Goal: Information Seeking & Learning: Learn about a topic

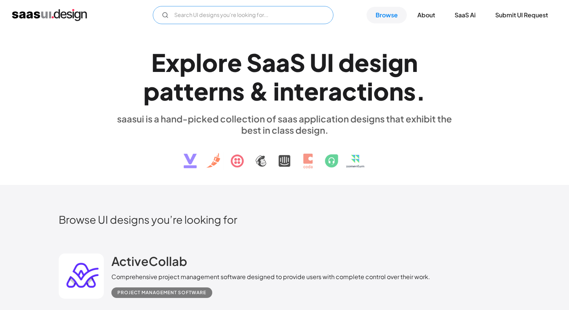
click at [229, 21] on input "Email Form" at bounding box center [243, 15] width 181 height 18
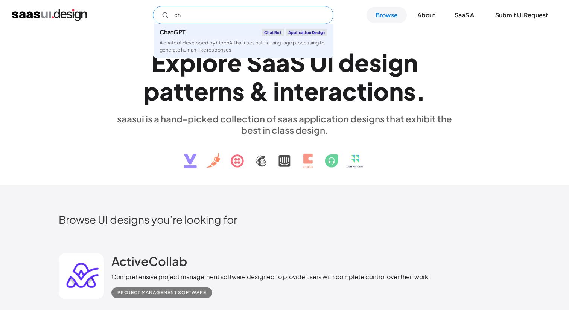
type input "c"
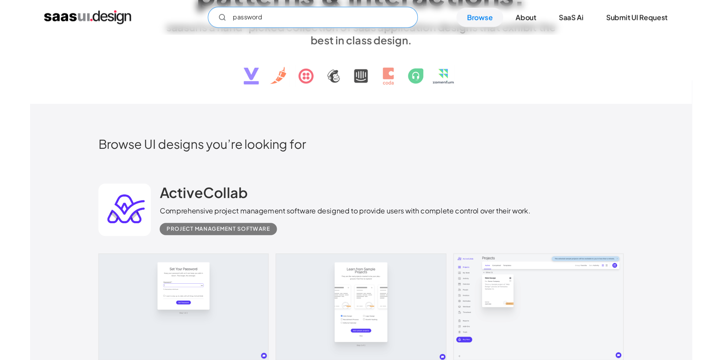
scroll to position [124, 0]
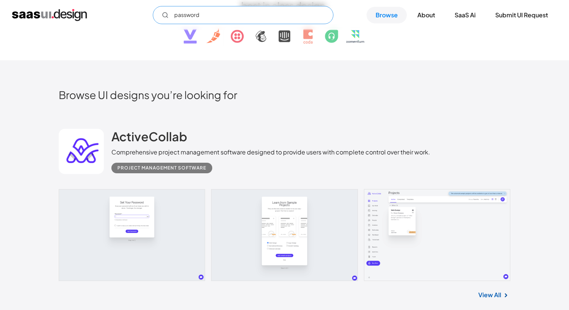
type input "password"
click at [432, 235] on link at bounding box center [284, 235] width 451 height 92
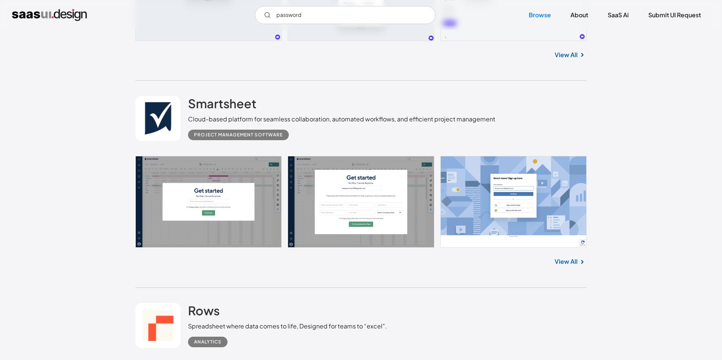
scroll to position [392, 0]
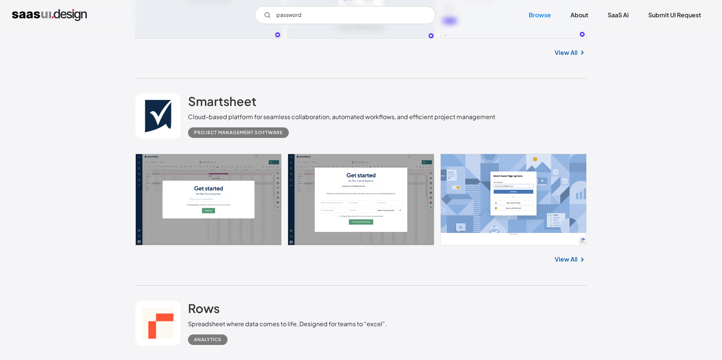
click at [507, 206] on link at bounding box center [360, 200] width 451 height 92
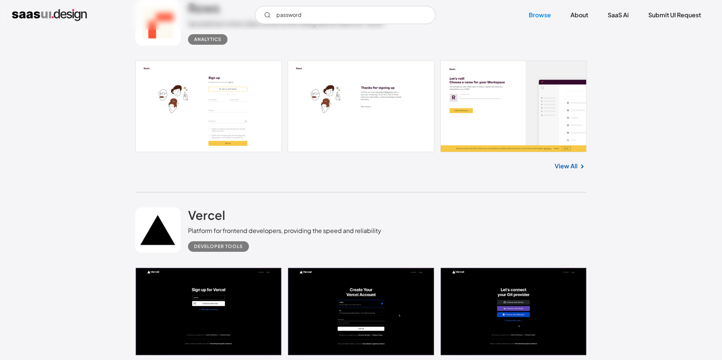
scroll to position [695, 0]
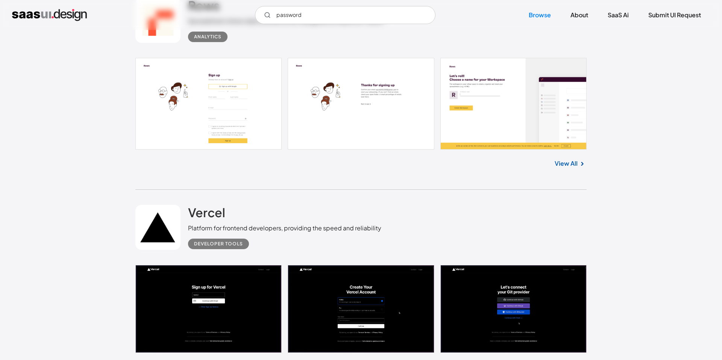
click at [485, 309] on link at bounding box center [360, 309] width 451 height 88
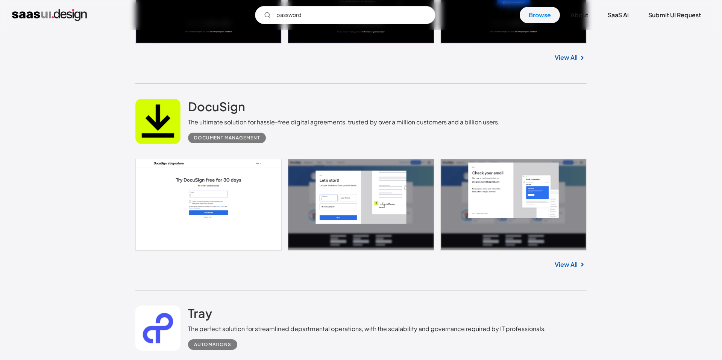
scroll to position [1032, 0]
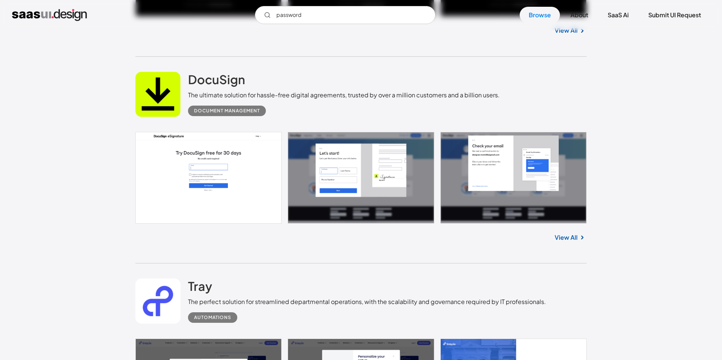
click at [506, 199] on link at bounding box center [360, 178] width 451 height 92
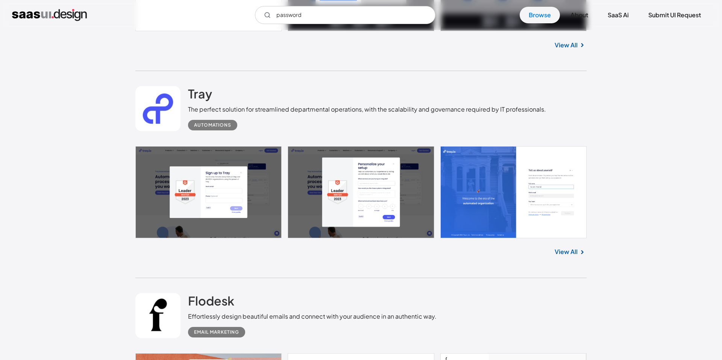
scroll to position [1232, 0]
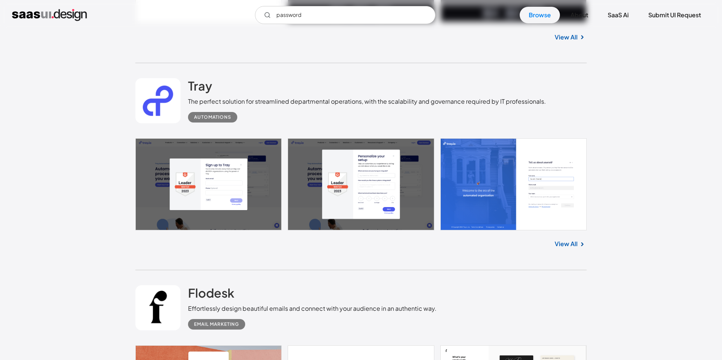
click at [538, 209] on link at bounding box center [360, 184] width 451 height 92
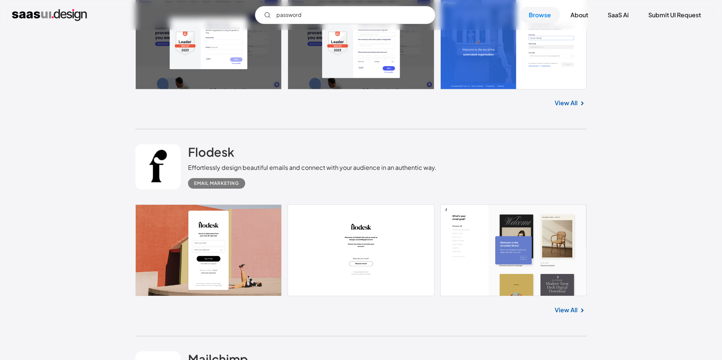
scroll to position [1394, 0]
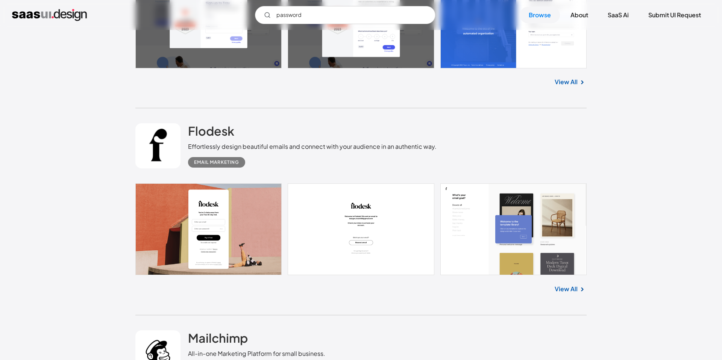
click at [214, 124] on div "Flodesk Effortlessly design beautiful emails and connect with your audience in …" at bounding box center [360, 145] width 451 height 75
click at [214, 136] on h2 "Flodesk" at bounding box center [211, 130] width 46 height 15
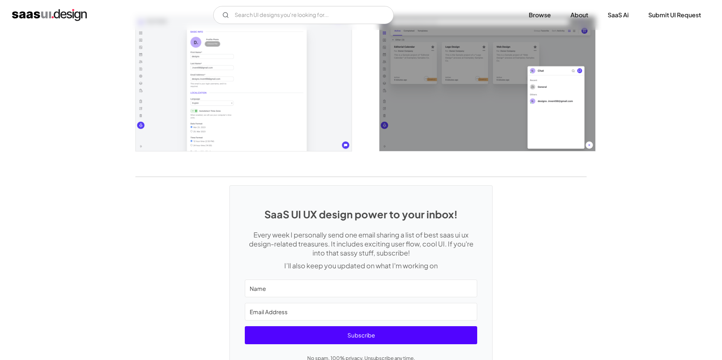
scroll to position [1511, 0]
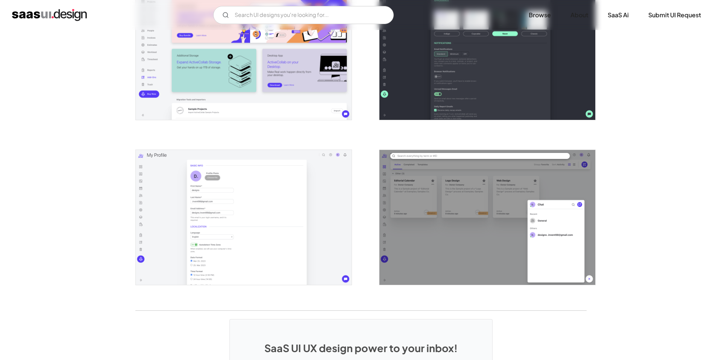
click at [241, 224] on img "open lightbox" at bounding box center [244, 217] width 216 height 135
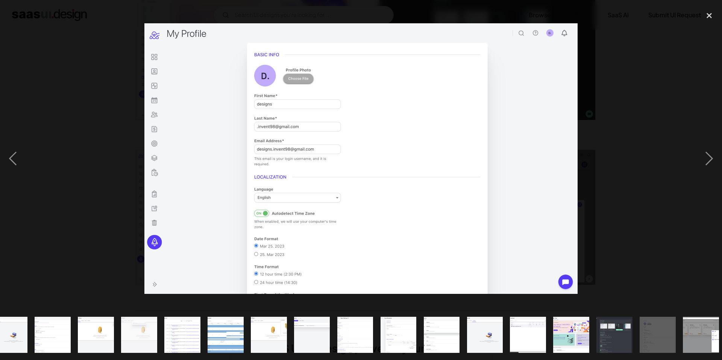
scroll to position [0, 150]
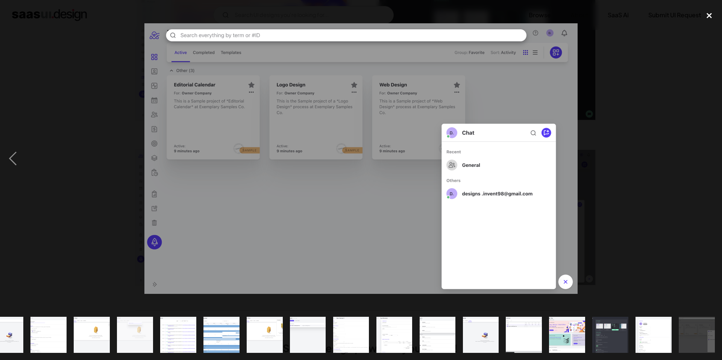
click at [568, 12] on div "close lightbox" at bounding box center [710, 15] width 26 height 17
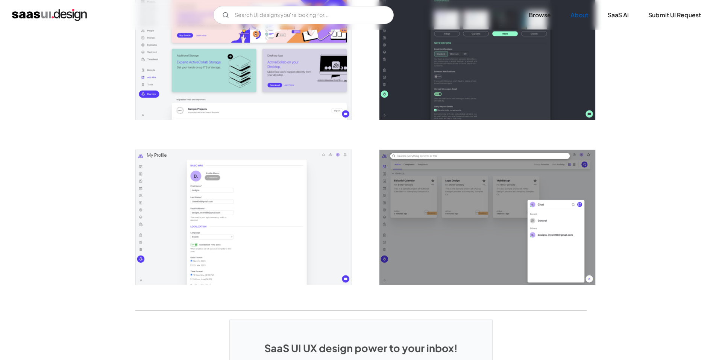
scroll to position [0, 0]
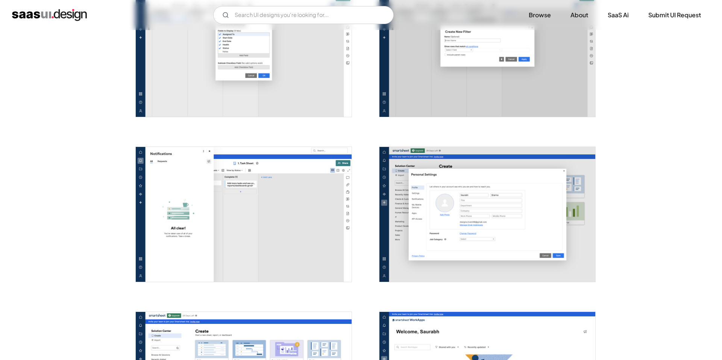
scroll to position [1684, 0]
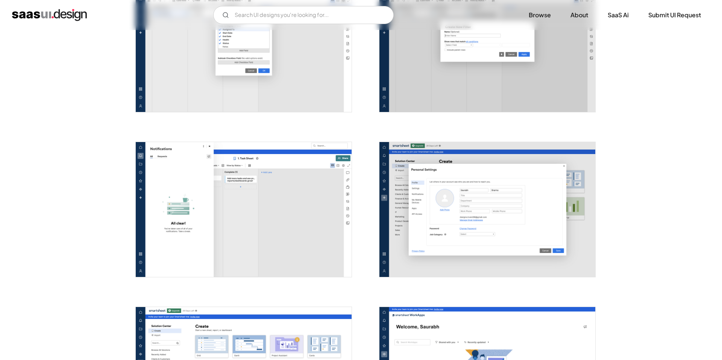
click at [454, 231] on img "open lightbox" at bounding box center [487, 209] width 216 height 135
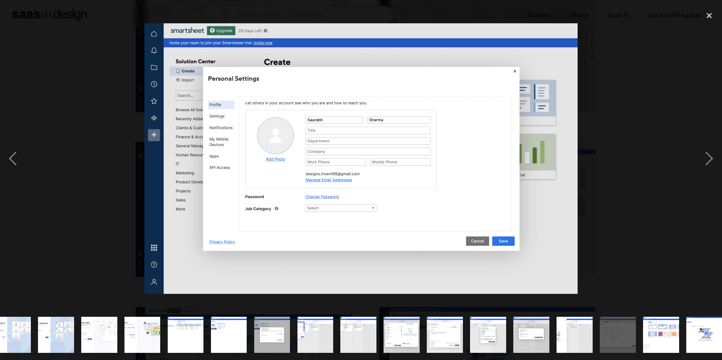
scroll to position [0, 323]
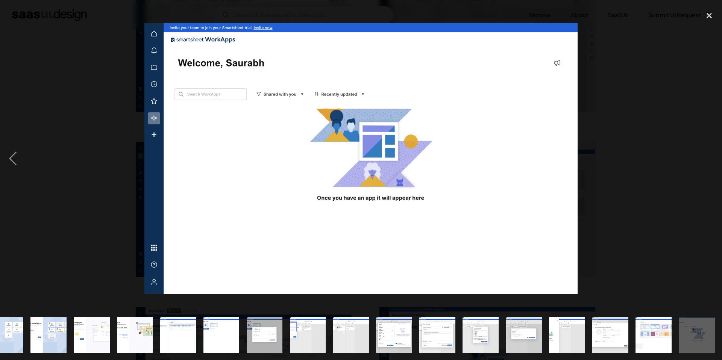
click at [599, 88] on div at bounding box center [361, 158] width 722 height 303
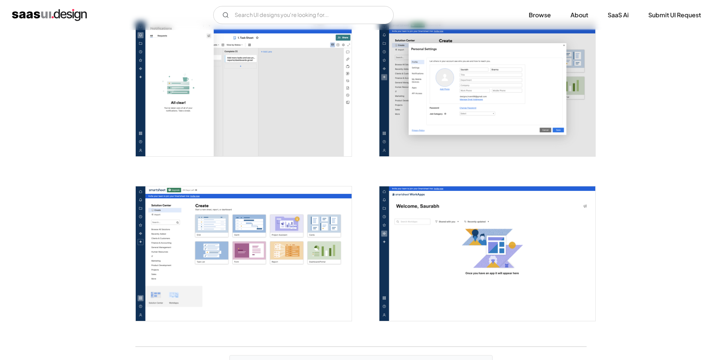
scroll to position [2037, 0]
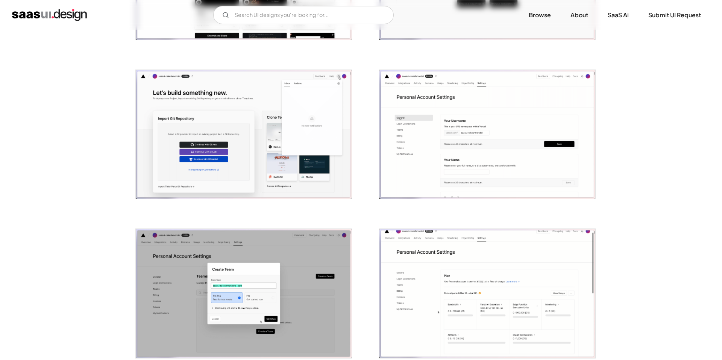
scroll to position [808, 0]
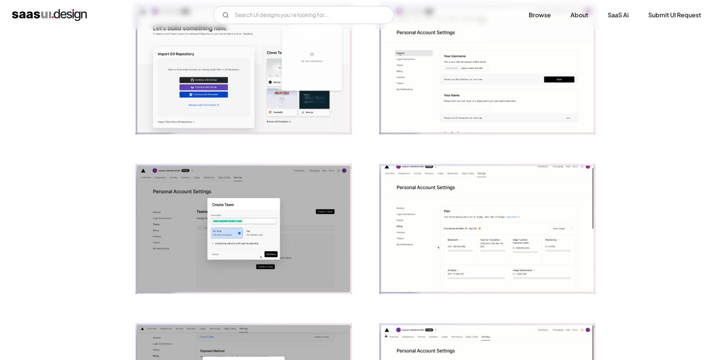
click at [489, 95] on img "open lightbox" at bounding box center [487, 69] width 216 height 129
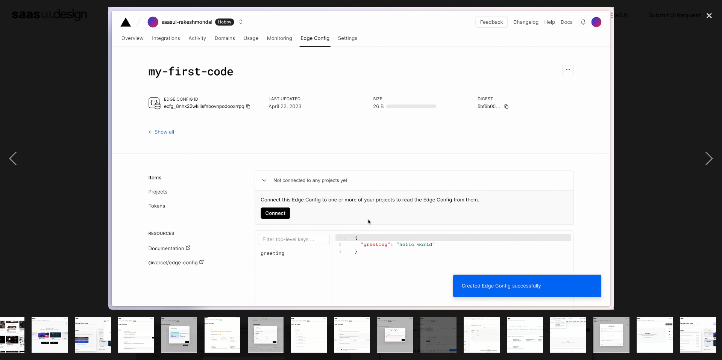
scroll to position [0, 279]
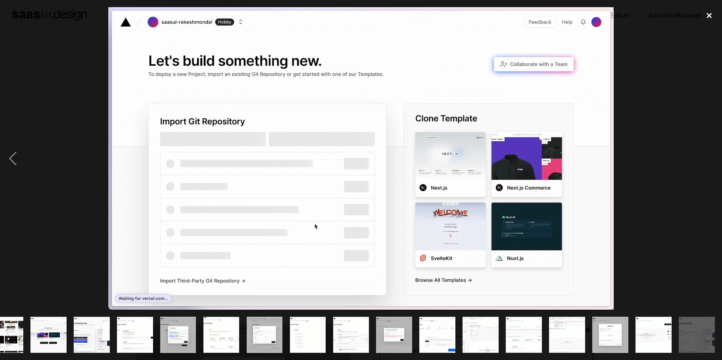
click at [708, 17] on div "close lightbox" at bounding box center [710, 15] width 26 height 17
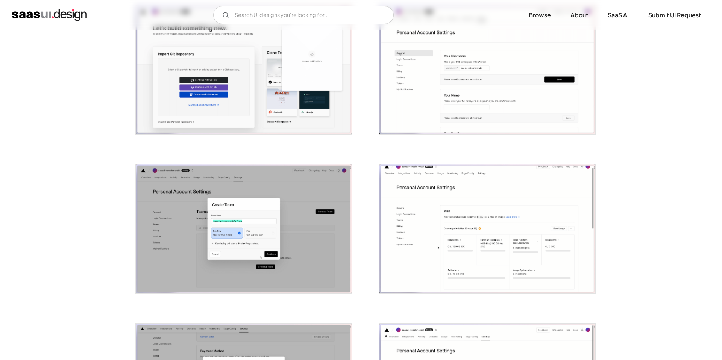
scroll to position [0, 0]
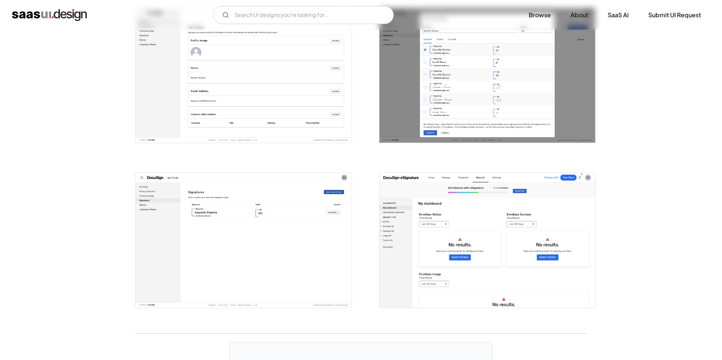
scroll to position [2037, 0]
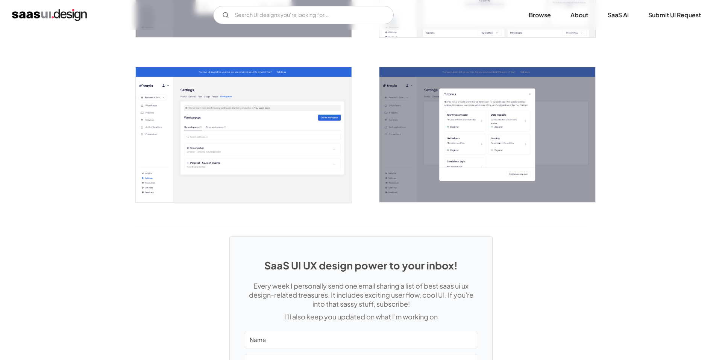
scroll to position [1592, 0]
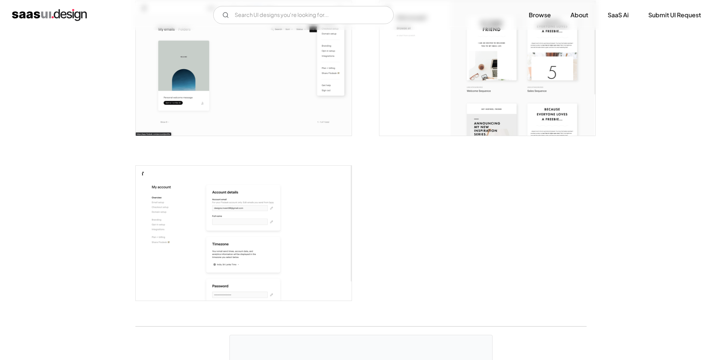
scroll to position [1997, 0]
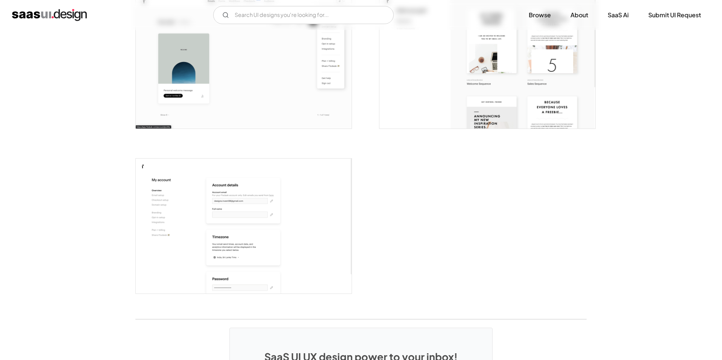
click at [191, 199] on img "open lightbox" at bounding box center [244, 226] width 216 height 135
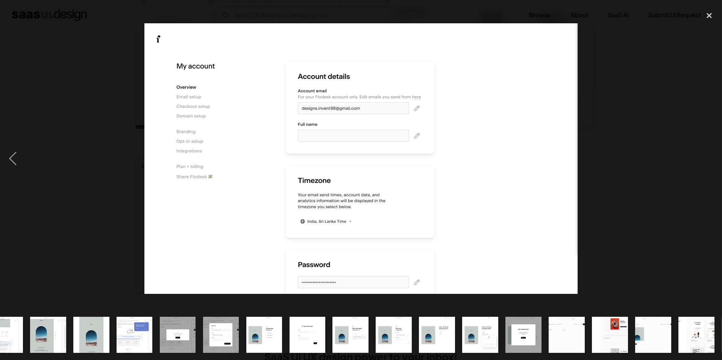
scroll to position [0, 366]
